Goal: Find specific page/section: Find specific page/section

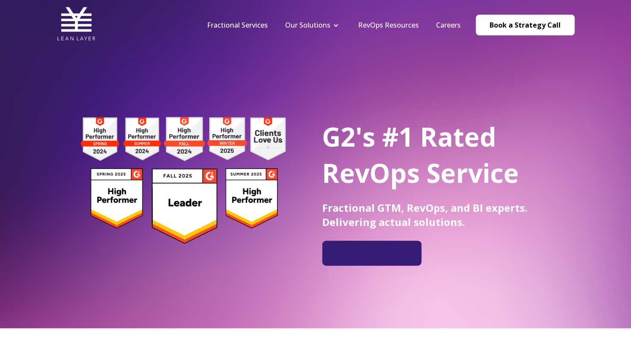
click at [463, 22] on li "Careers" at bounding box center [449, 24] width 42 height 9
click at [460, 23] on link "Careers" at bounding box center [448, 24] width 25 height 9
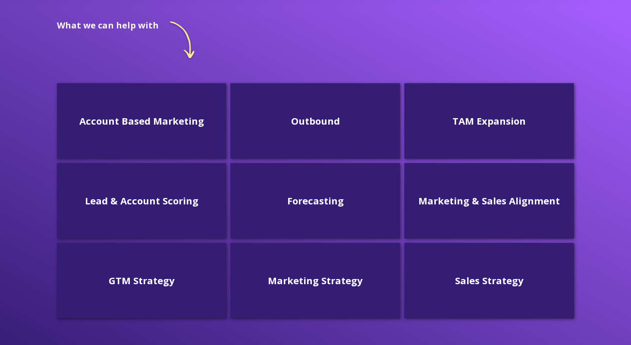
scroll to position [222, 0]
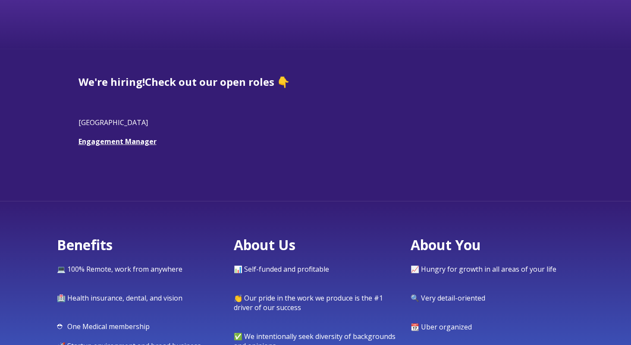
scroll to position [201, 0]
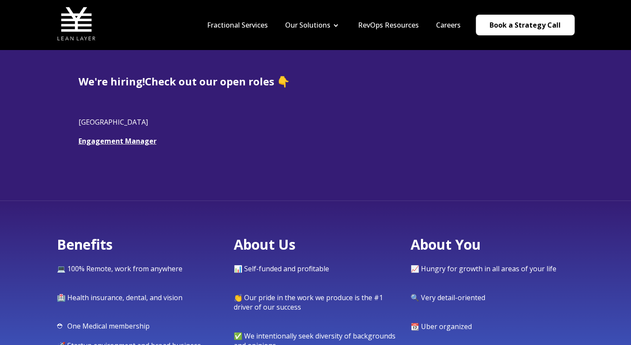
click at [139, 148] on div "We're hiring! Check out our open roles 👇 USA Engagement Manager" at bounding box center [316, 119] width 475 height 91
click at [142, 136] on div "We're hiring! Check out our open roles 👇 USA Engagement Manager" at bounding box center [316, 119] width 475 height 91
click at [139, 142] on link "Engagement Manager" at bounding box center [118, 140] width 78 height 9
